Goal: Task Accomplishment & Management: Complete application form

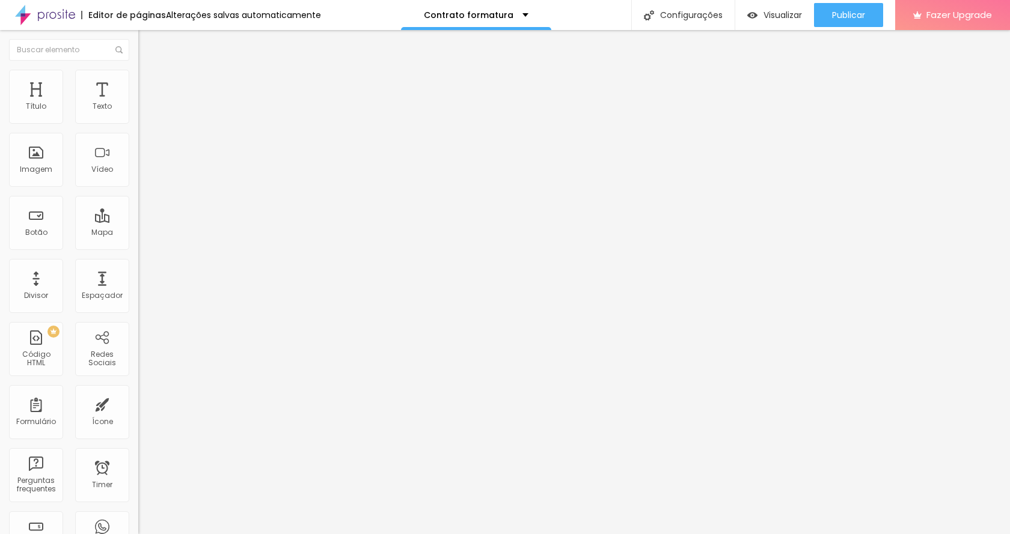
click at [138, 121] on img at bounding box center [141, 124] width 7 height 7
drag, startPoint x: 417, startPoint y: 344, endPoint x: 319, endPoint y: 337, distance: 98.2
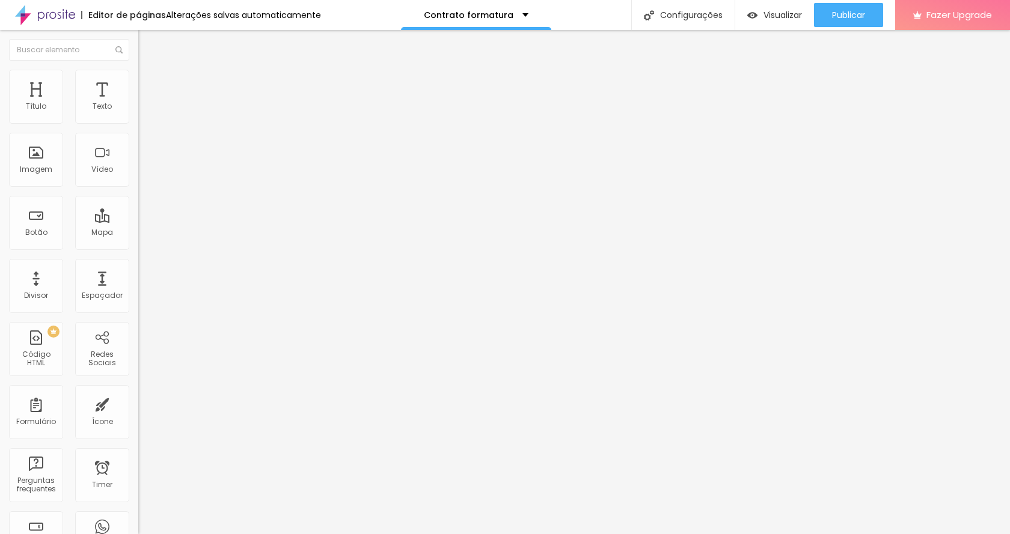
type input "Data da formatura"
drag, startPoint x: 593, startPoint y: 343, endPoint x: 514, endPoint y: 334, distance: 79.3
type input "[DATE]"
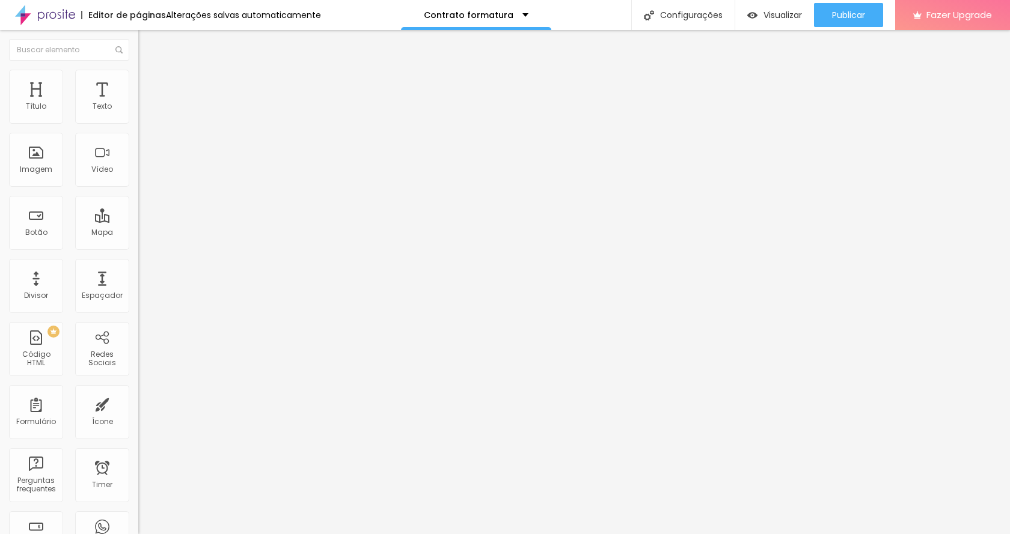
drag, startPoint x: 403, startPoint y: 347, endPoint x: 369, endPoint y: 347, distance: 33.7
type input "Local da formatura"
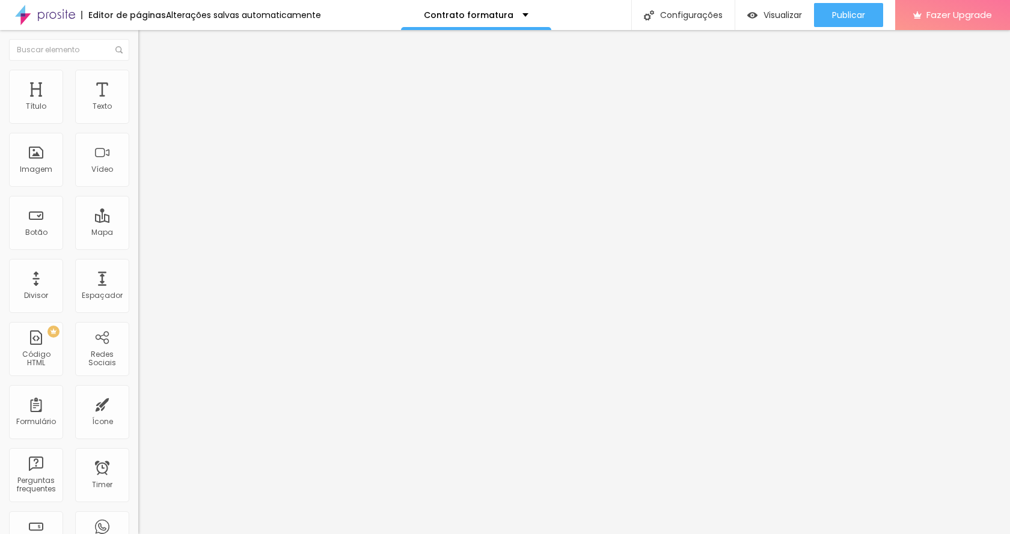
type input "Lusa Imperador"
drag, startPoint x: 631, startPoint y: 260, endPoint x: 645, endPoint y: 261, distance: 13.9
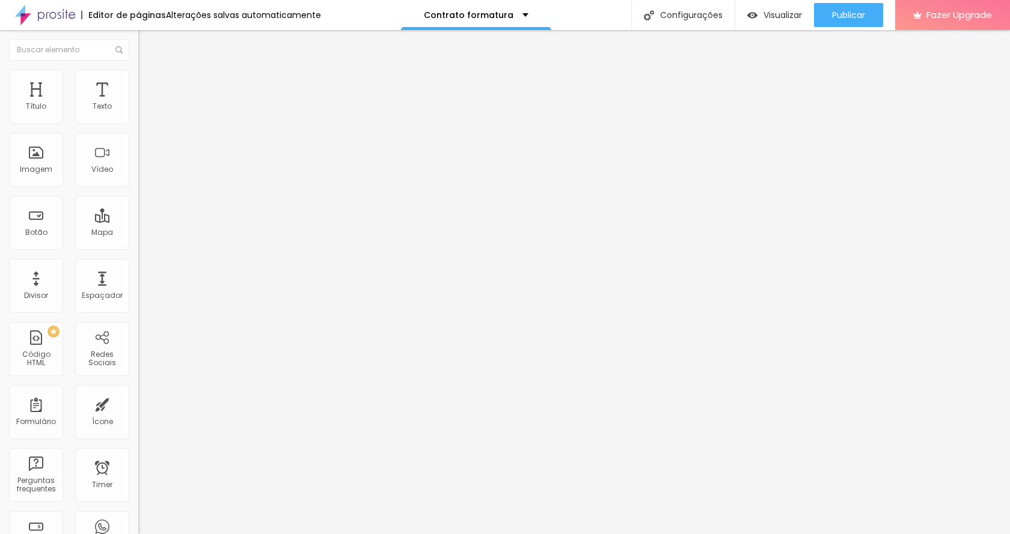
drag, startPoint x: 372, startPoint y: 299, endPoint x: 291, endPoint y: 301, distance: 80.5
type input "pagamento e data vencimento"
drag, startPoint x: 519, startPoint y: 302, endPoint x: 605, endPoint y: 310, distance: 86.9
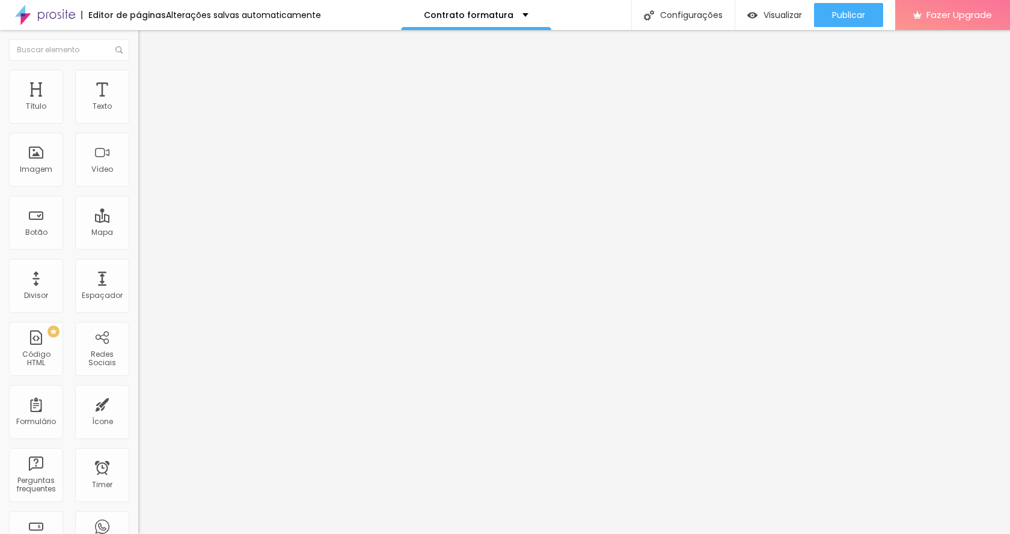
drag, startPoint x: 572, startPoint y: 302, endPoint x: 624, endPoint y: 305, distance: 52.3
drag, startPoint x: 588, startPoint y: 304, endPoint x: 513, endPoint y: 300, distance: 75.8
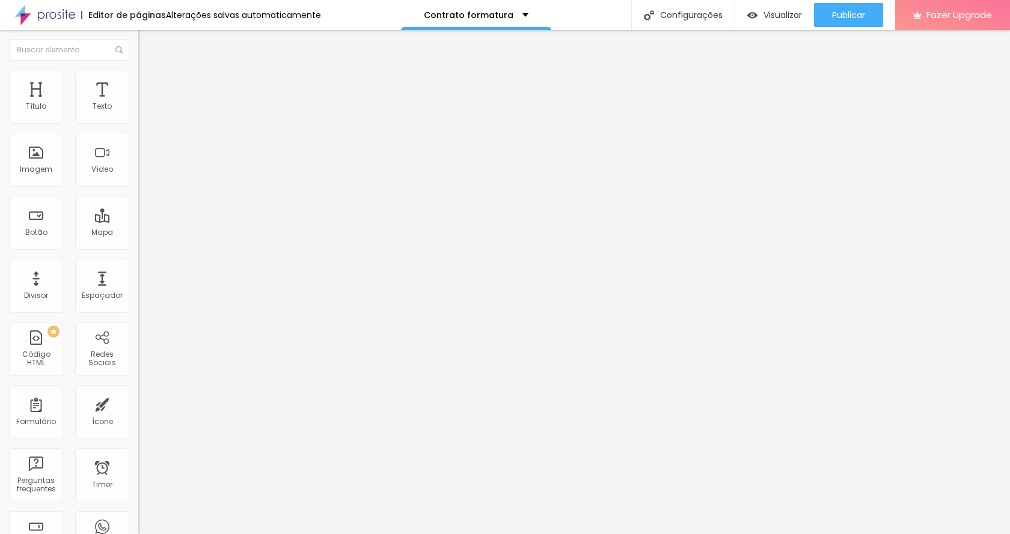
type input "pagamento"
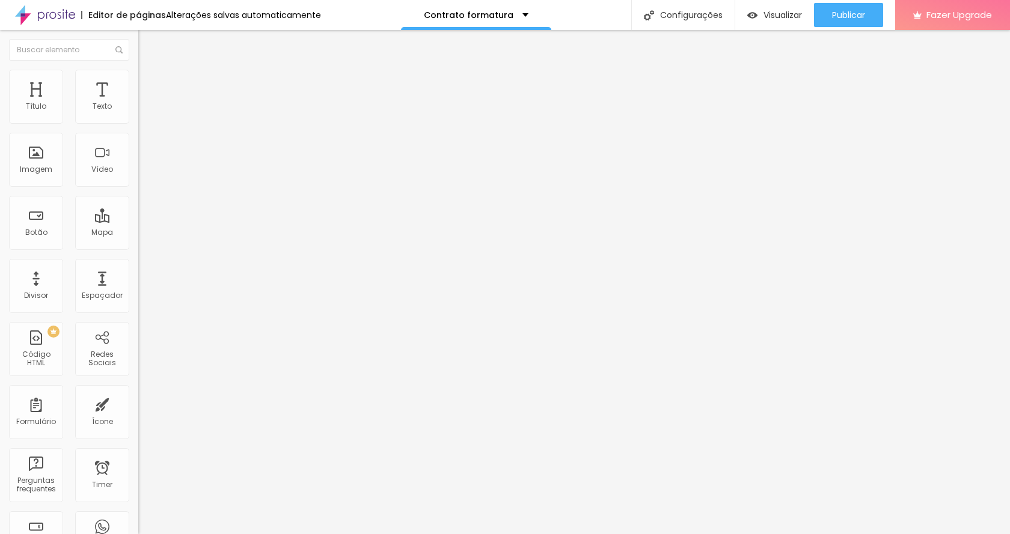
drag, startPoint x: 477, startPoint y: 305, endPoint x: 316, endPoint y: 297, distance: 160.7
type input "Valor"
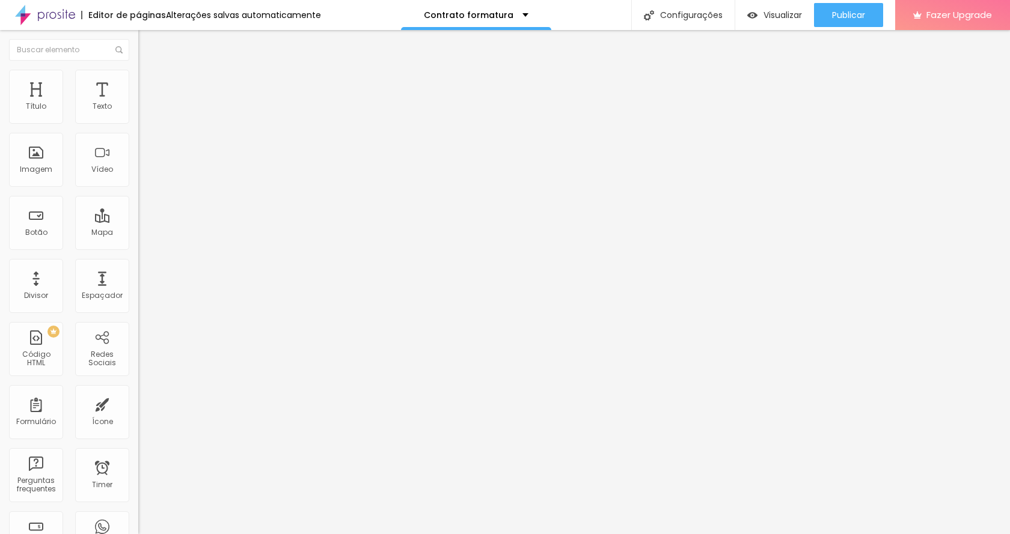
drag, startPoint x: 584, startPoint y: 299, endPoint x: 511, endPoint y: 297, distance: 72.2
type input "$"
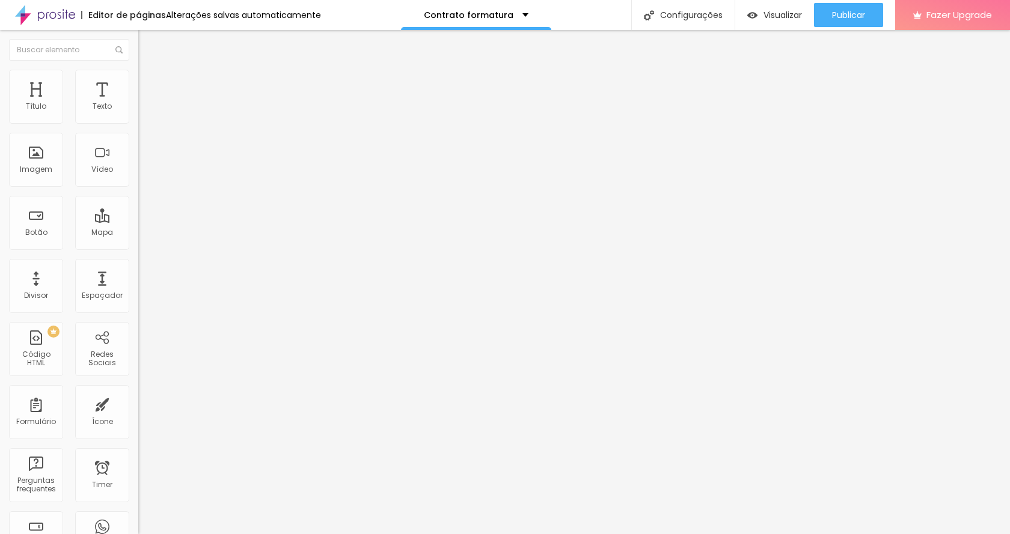
drag, startPoint x: 463, startPoint y: 301, endPoint x: 302, endPoint y: 289, distance: 160.9
type input "Data do pagamento"
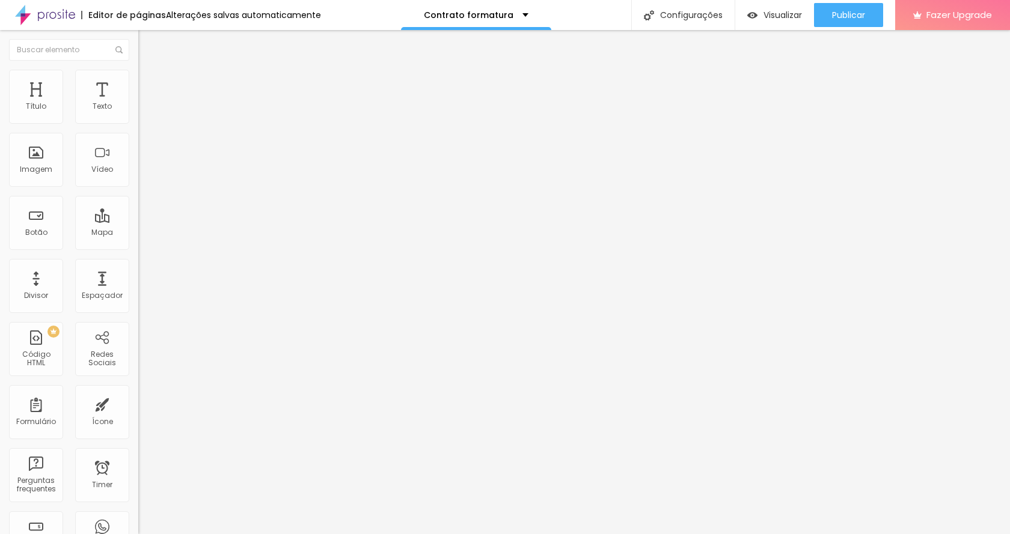
drag, startPoint x: 605, startPoint y: 299, endPoint x: 510, endPoint y: 297, distance: 95.6
type input "[DATE]"
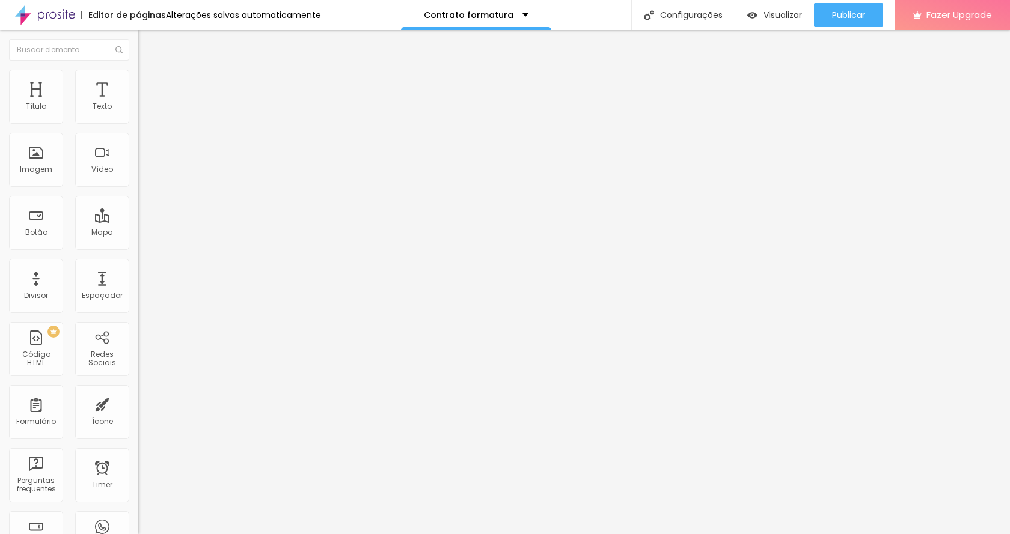
drag, startPoint x: 594, startPoint y: 306, endPoint x: 513, endPoint y: 303, distance: 81.2
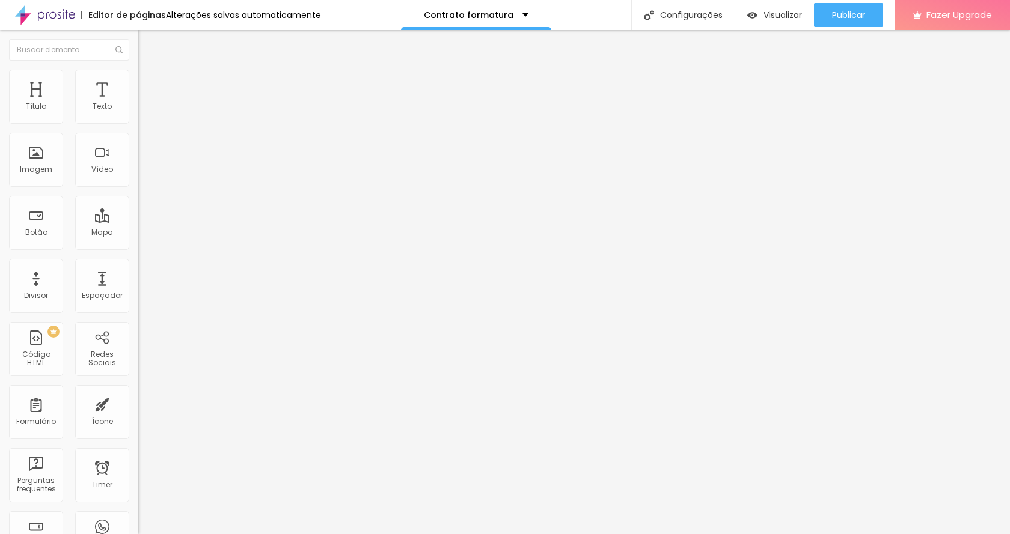
scroll to position [224, 0]
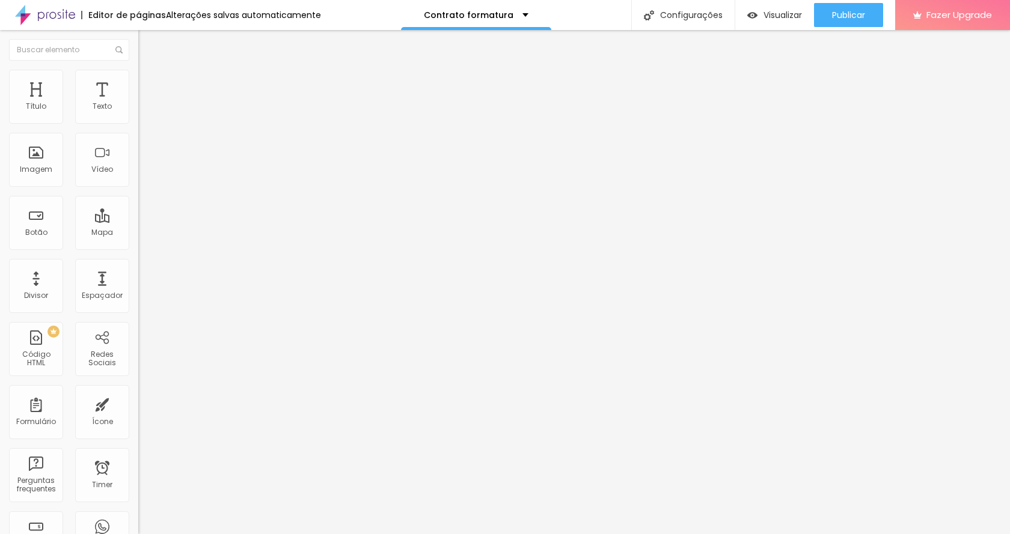
scroll to position [163, 0]
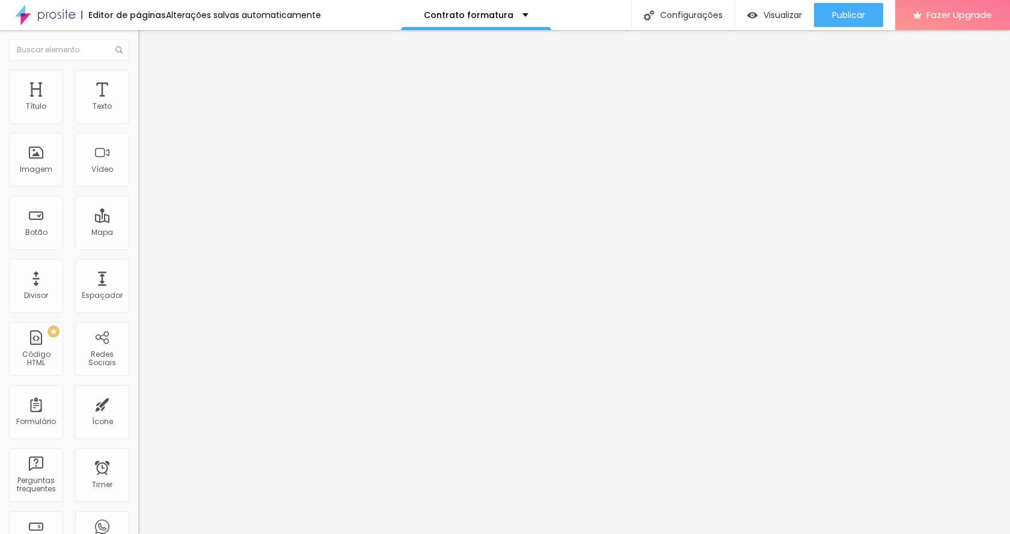
type input "ENVIAR O FORMULÁRIO AQUI"
radio input "true"
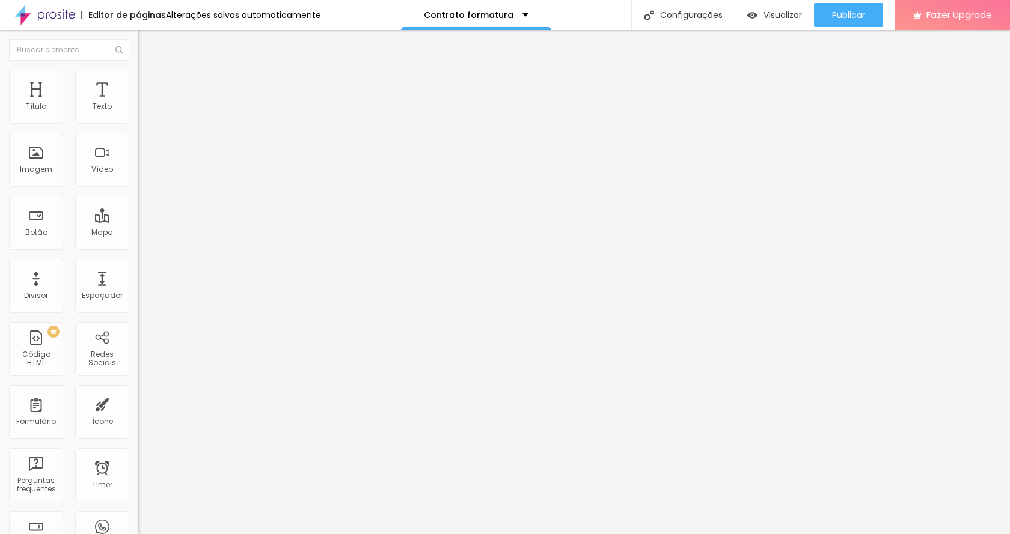
scroll to position [107, 0]
type textarea "Formulário enviado"
